Goal: Task Accomplishment & Management: Manage account settings

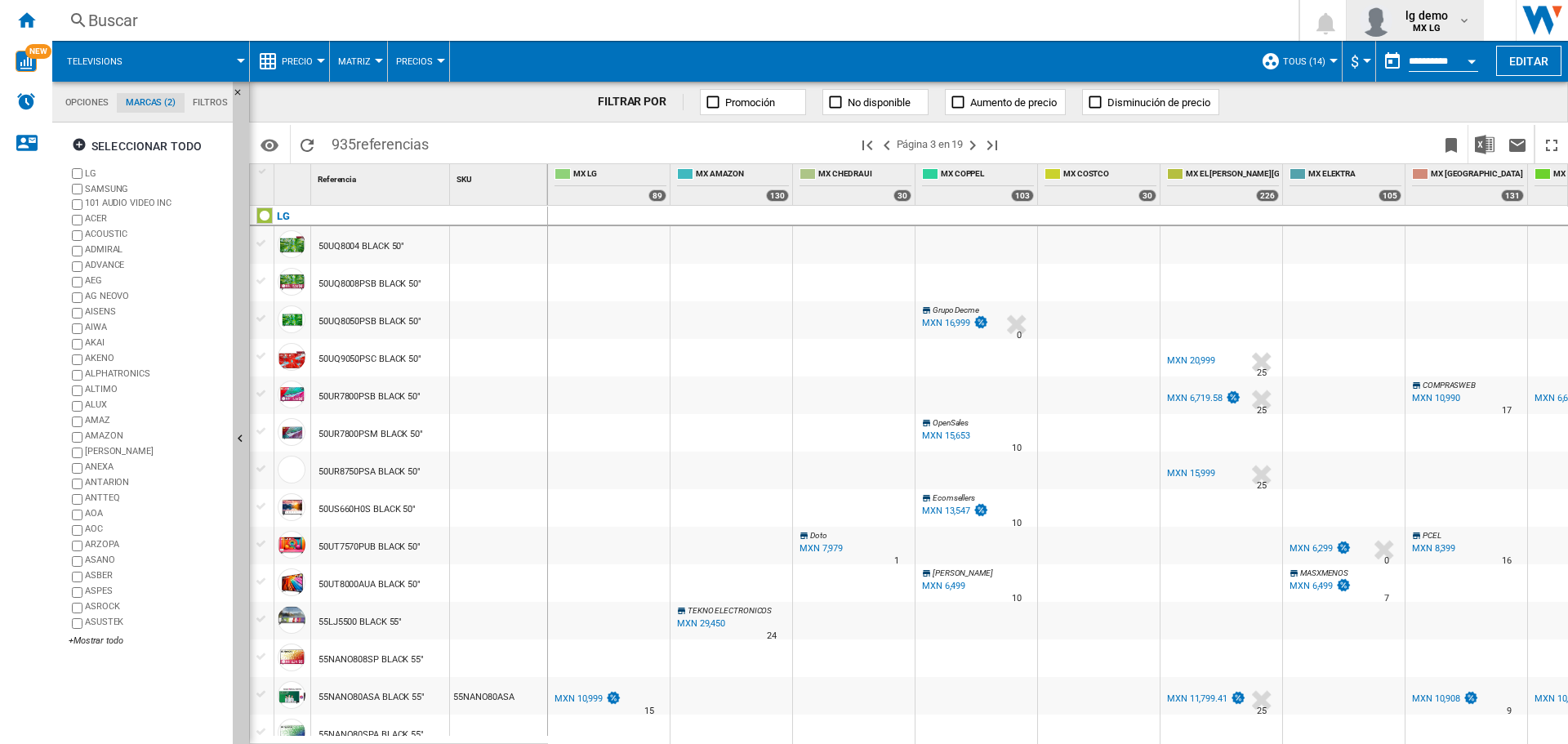
scroll to position [980, 0]
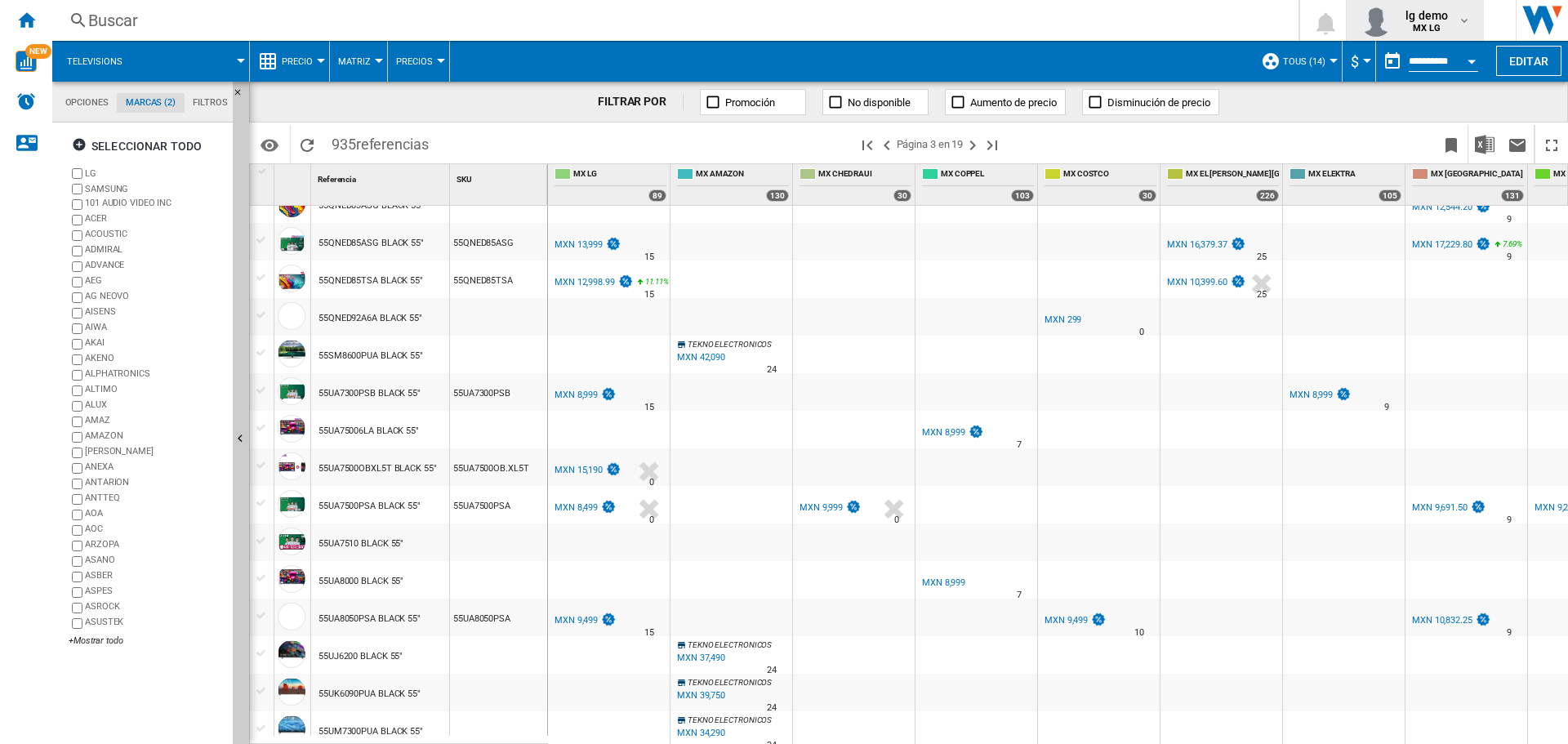
click at [1437, 17] on span "lg demo" at bounding box center [1427, 15] width 42 height 16
click at [1434, 147] on button "Cerrar sesión" at bounding box center [1425, 143] width 157 height 32
